Goal: Information Seeking & Learning: Learn about a topic

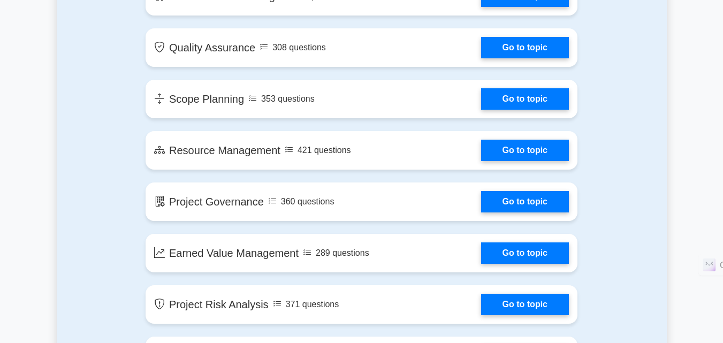
scroll to position [1160, 0]
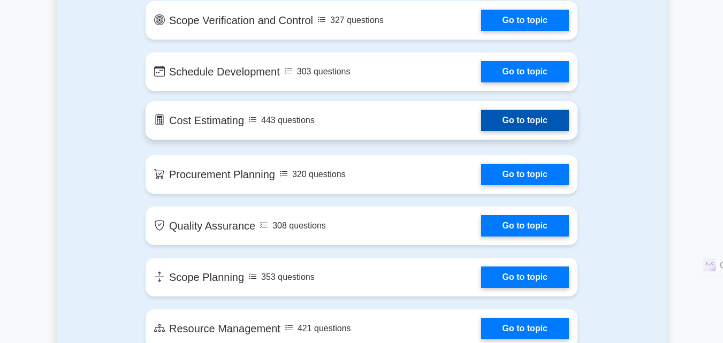
click at [521, 125] on link "Go to topic" at bounding box center [525, 120] width 88 height 21
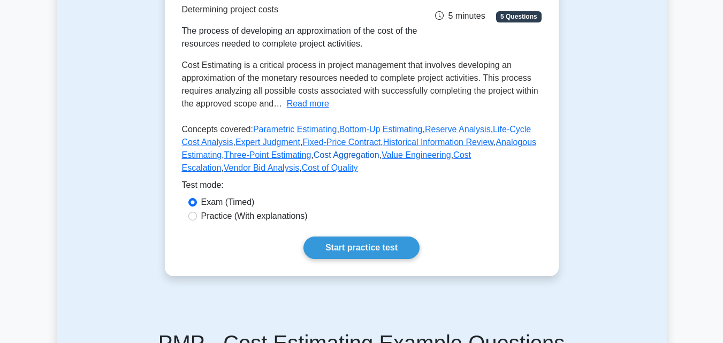
scroll to position [268, 0]
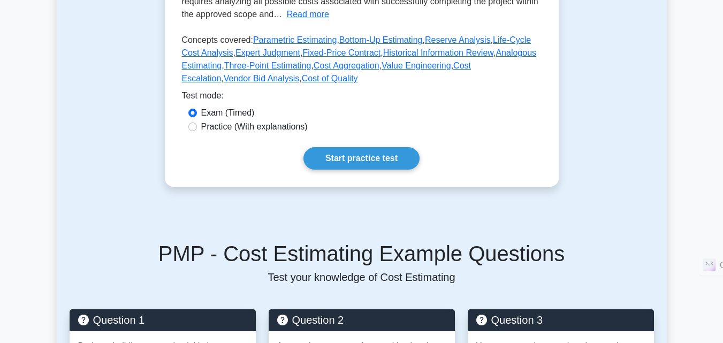
click at [200, 126] on div "Practice (With explanations)" at bounding box center [361, 126] width 347 height 13
click at [193, 126] on input "Practice (With explanations)" at bounding box center [192, 127] width 9 height 9
radio input "true"
